Goal: Task Accomplishment & Management: Use online tool/utility

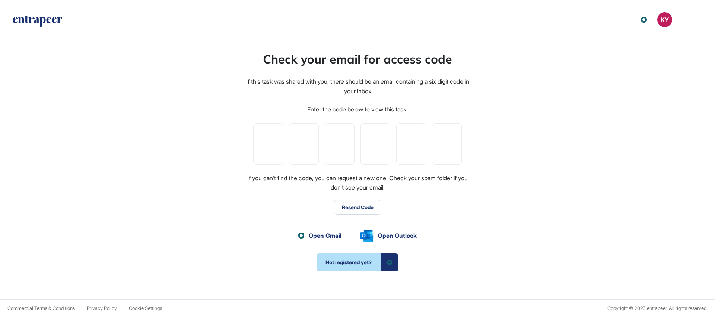
scroll to position [0, 0]
paste input "*"
type input "*"
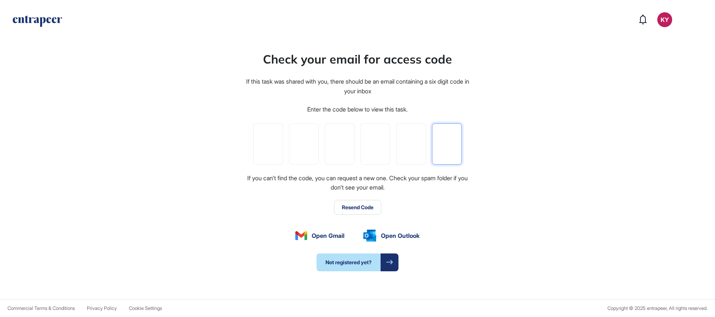
type input "*"
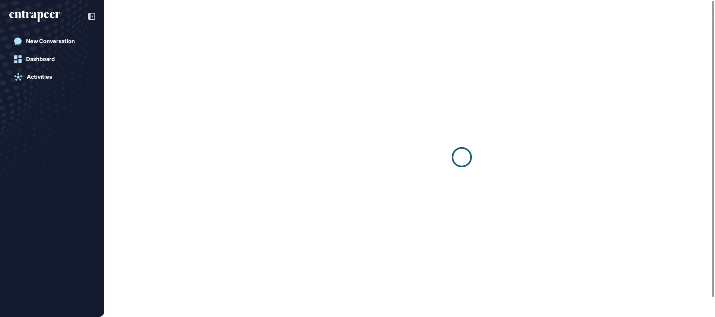
scroll to position [0, 0]
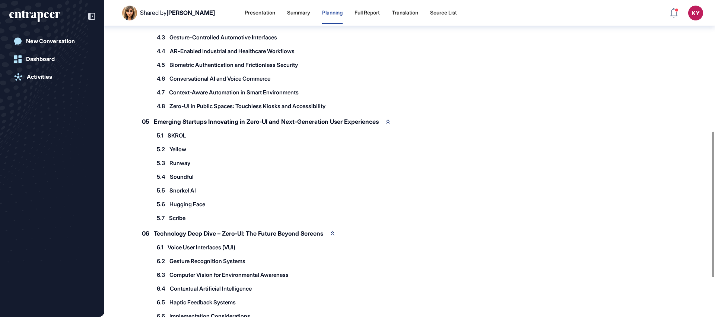
scroll to position [106, 0]
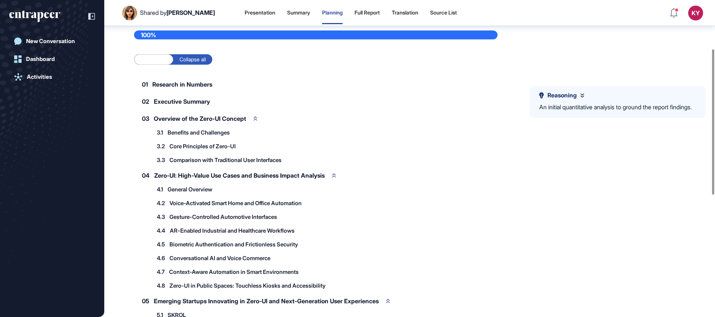
click at [162, 65] on label "Expand all" at bounding box center [153, 59] width 39 height 10
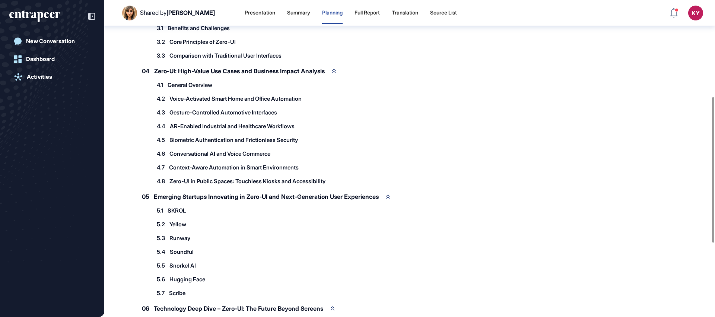
scroll to position [41, 0]
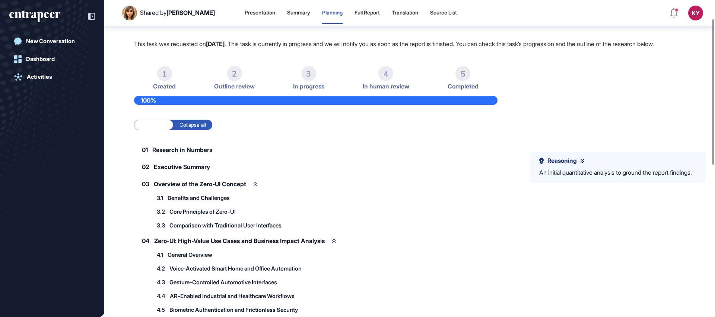
click at [200, 130] on label "Collapse all" at bounding box center [192, 125] width 39 height 10
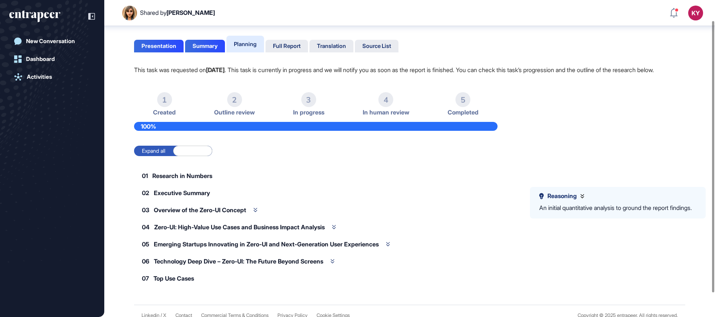
scroll to position [0, 0]
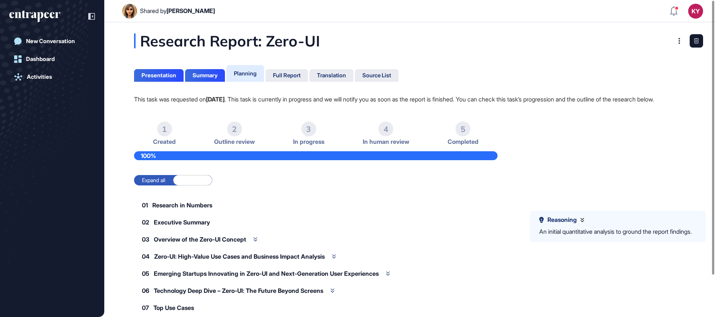
click at [195, 186] on label "Collapse all" at bounding box center [192, 180] width 39 height 10
click at [164, 186] on label "Expand all" at bounding box center [153, 180] width 39 height 10
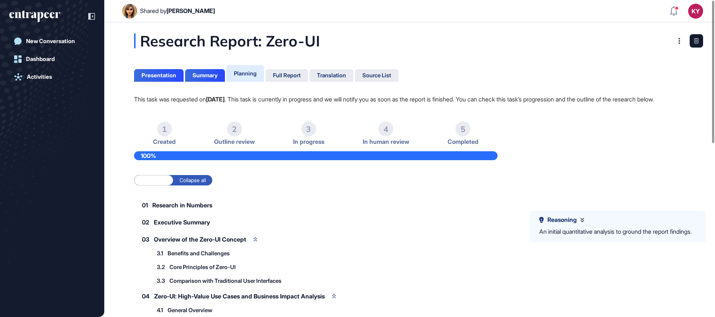
click at [176, 208] on span "Research in Numbers" at bounding box center [182, 205] width 60 height 6
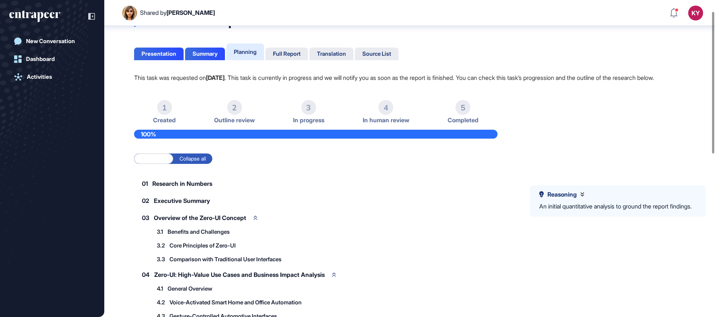
scroll to position [26, 0]
click at [294, 51] on div "Full Report" at bounding box center [287, 53] width 28 height 7
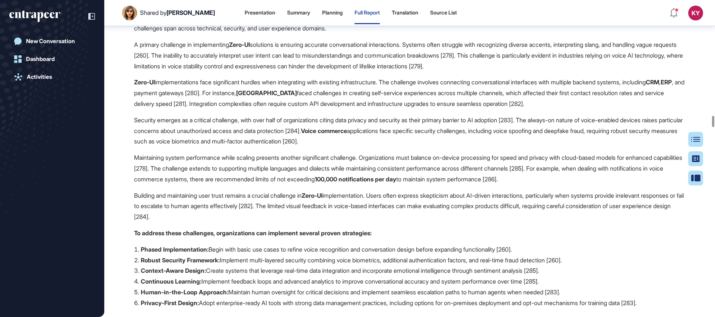
scroll to position [17613, 0]
